Goal: Information Seeking & Learning: Find specific fact

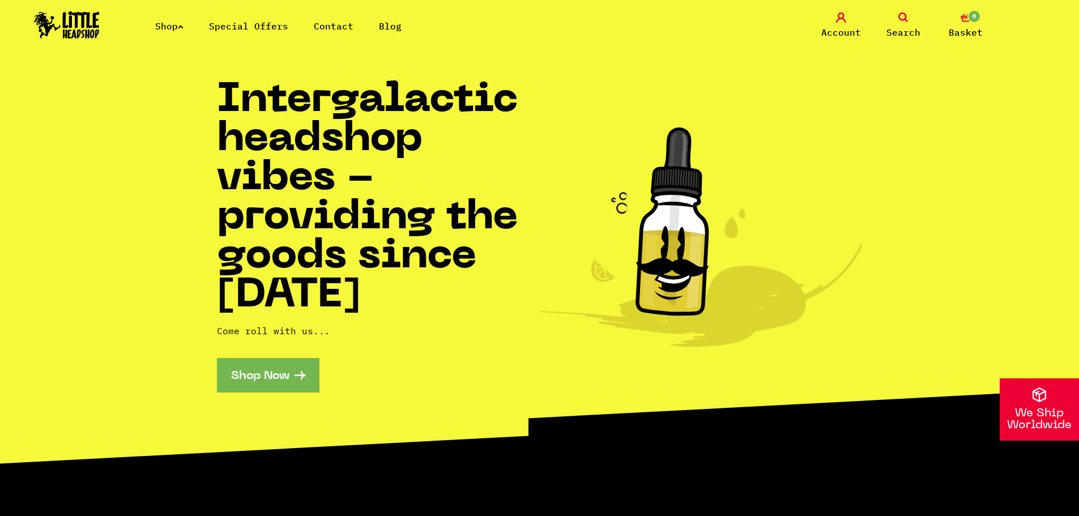
click at [899, 24] on link "Search" at bounding box center [903, 25] width 57 height 27
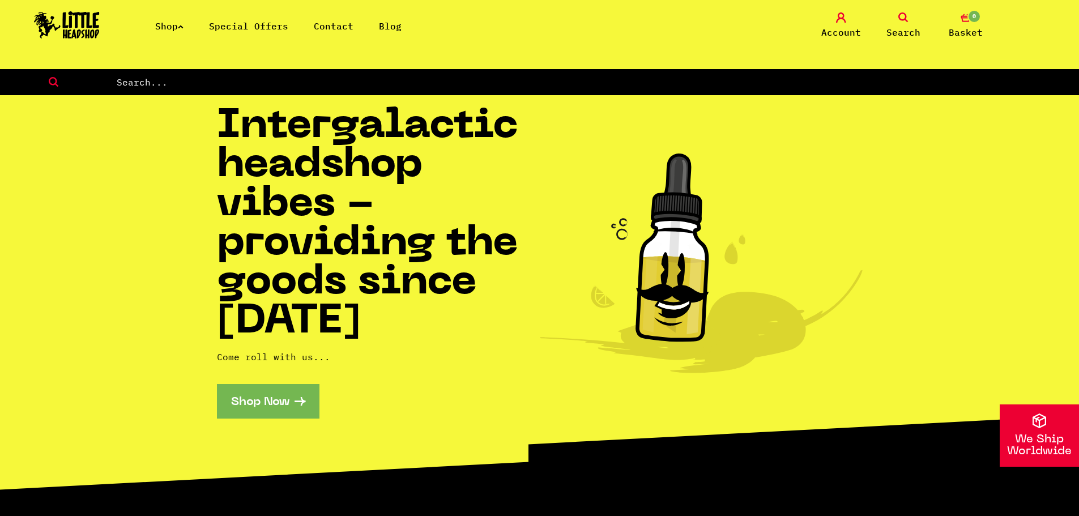
click at [504, 86] on input "text" at bounding box center [597, 82] width 963 height 15
type input "test"
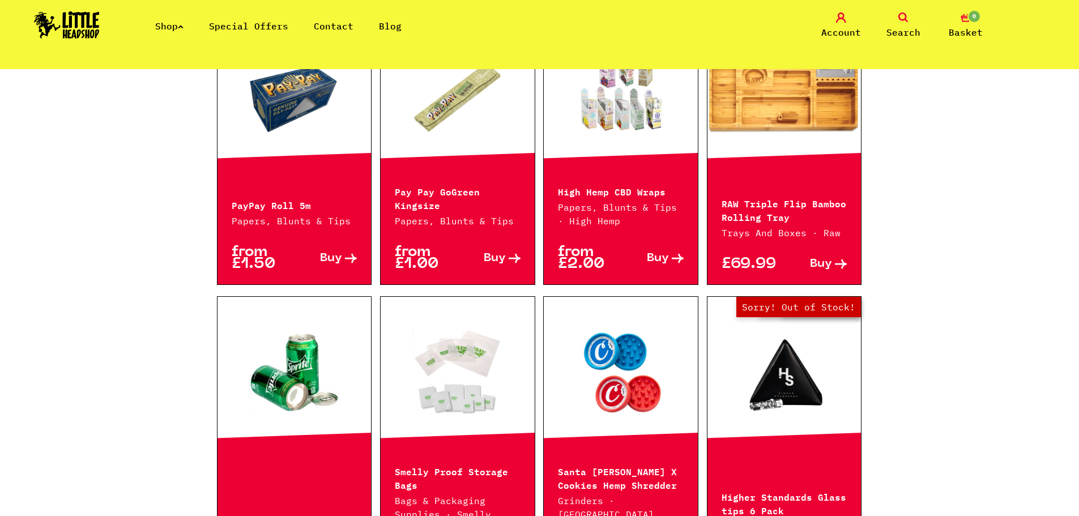
scroll to position [396, 0]
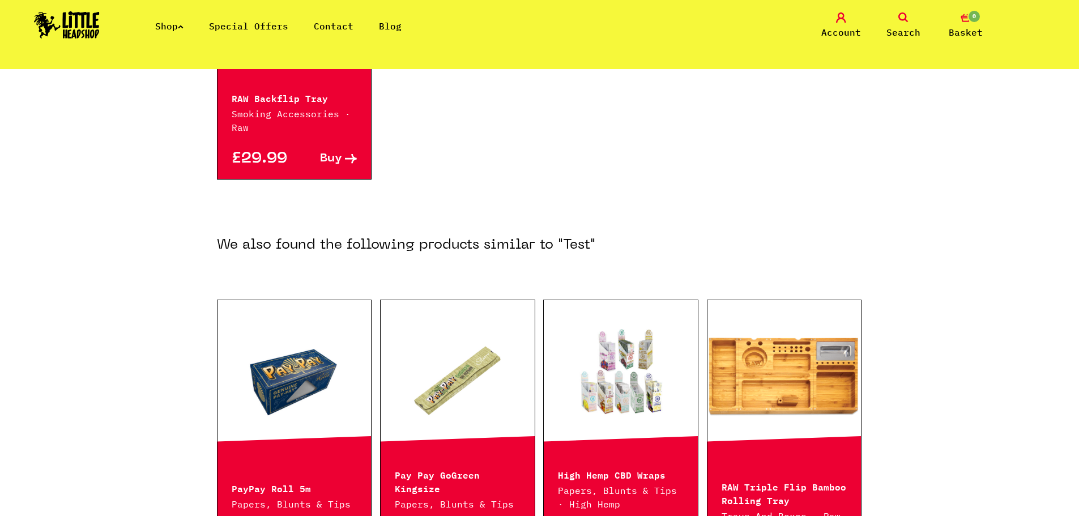
drag, startPoint x: 904, startPoint y: 22, endPoint x: 894, endPoint y: 23, distance: 10.3
click at [904, 22] on icon at bounding box center [903, 17] width 10 height 10
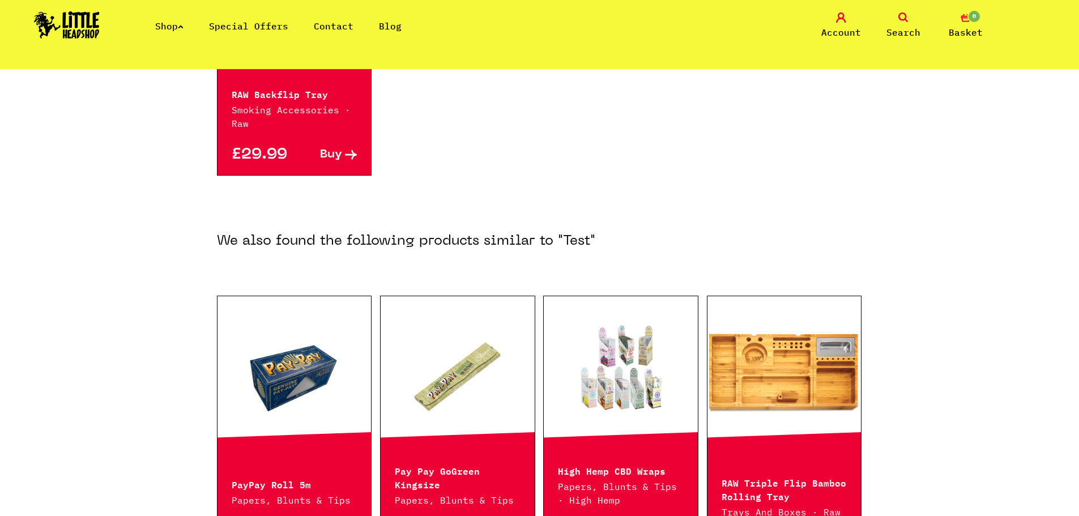
scroll to position [423, 0]
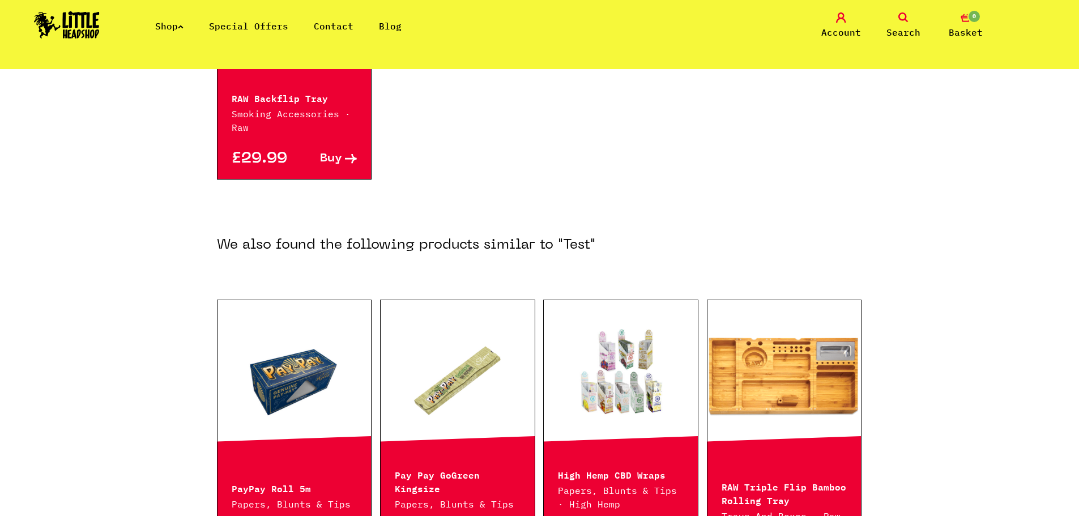
click at [902, 21] on icon at bounding box center [903, 17] width 10 height 10
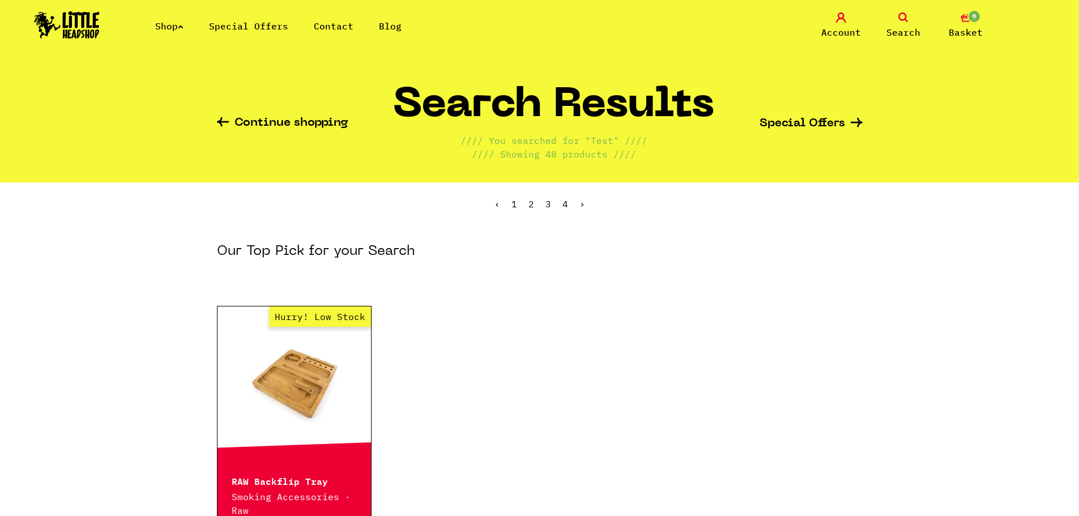
scroll to position [0, 0]
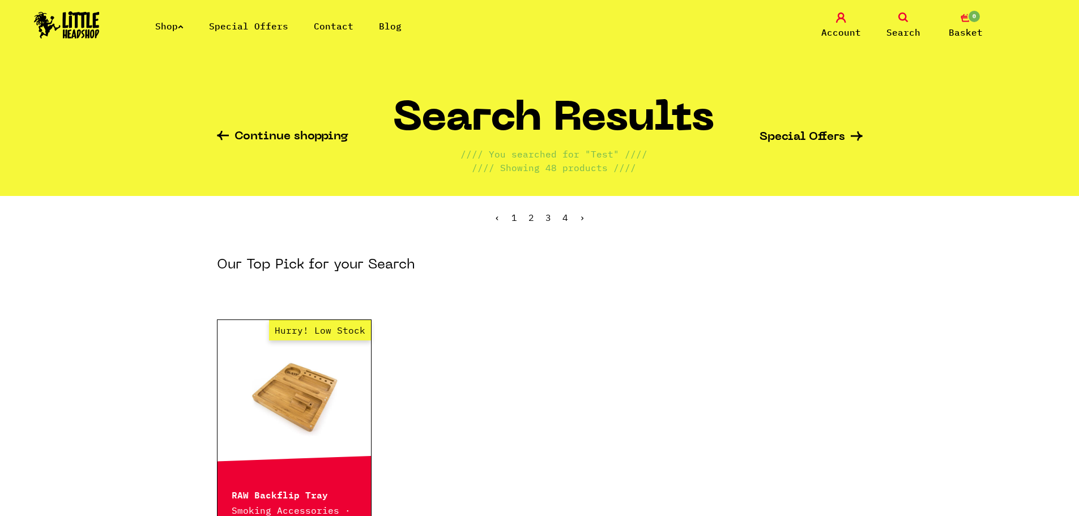
click at [905, 19] on icon at bounding box center [903, 17] width 10 height 10
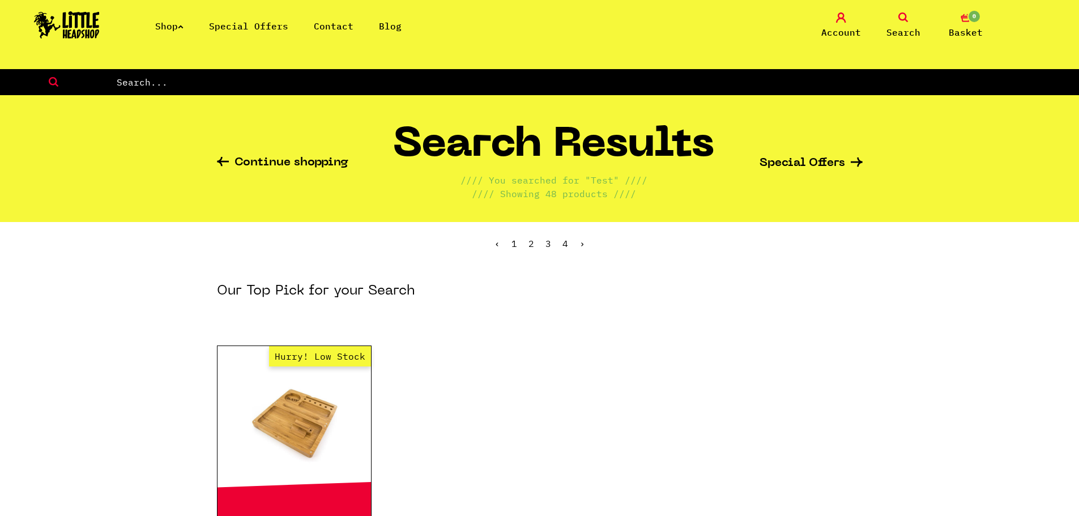
click at [538, 94] on form at bounding box center [539, 82] width 1079 height 26
click at [537, 86] on input "text" at bounding box center [597, 82] width 963 height 15
type input "ez test"
